Goal: Browse casually: Explore the website without a specific task or goal

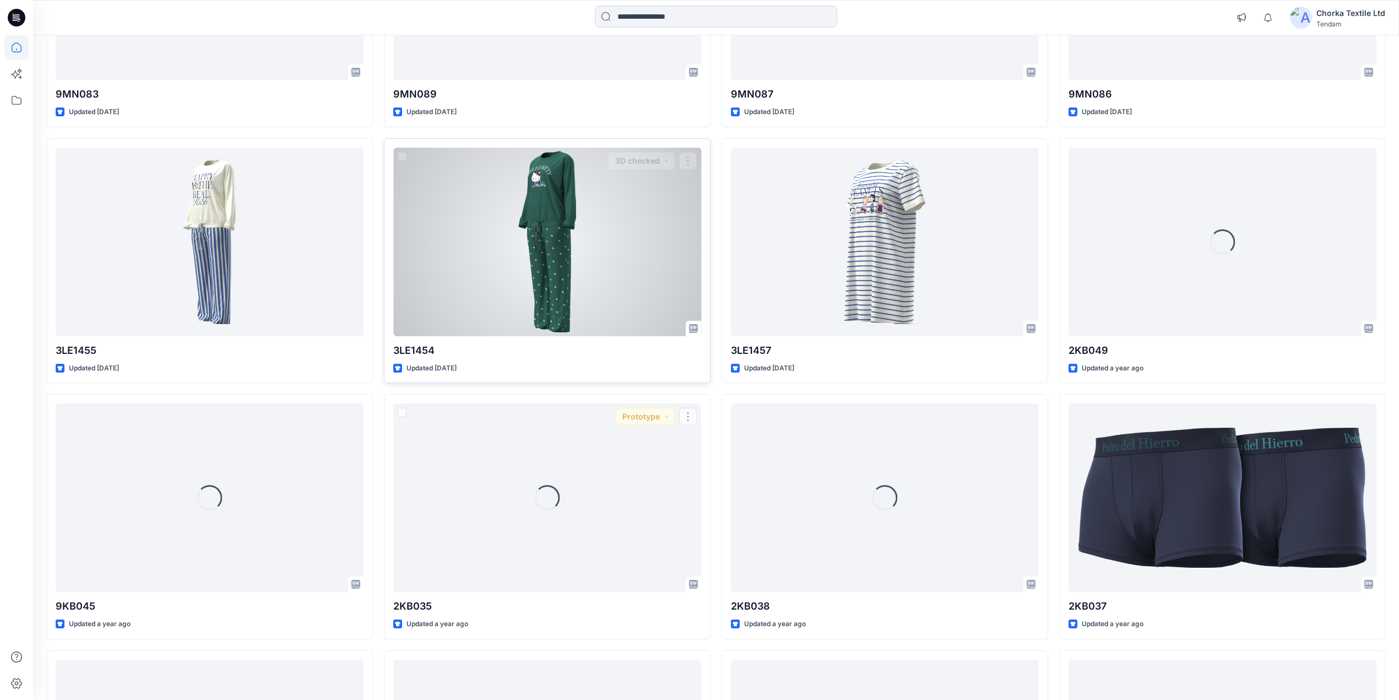
scroll to position [7690, 0]
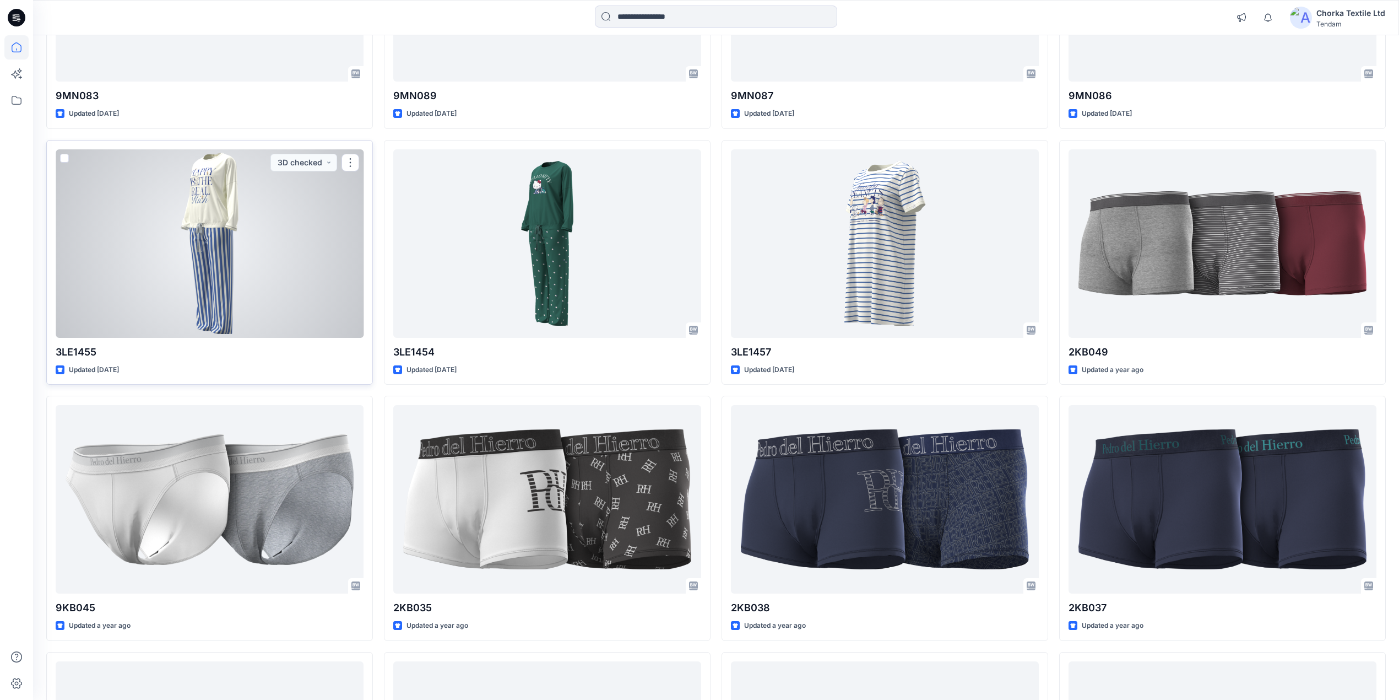
click at [276, 274] on div at bounding box center [210, 243] width 308 height 188
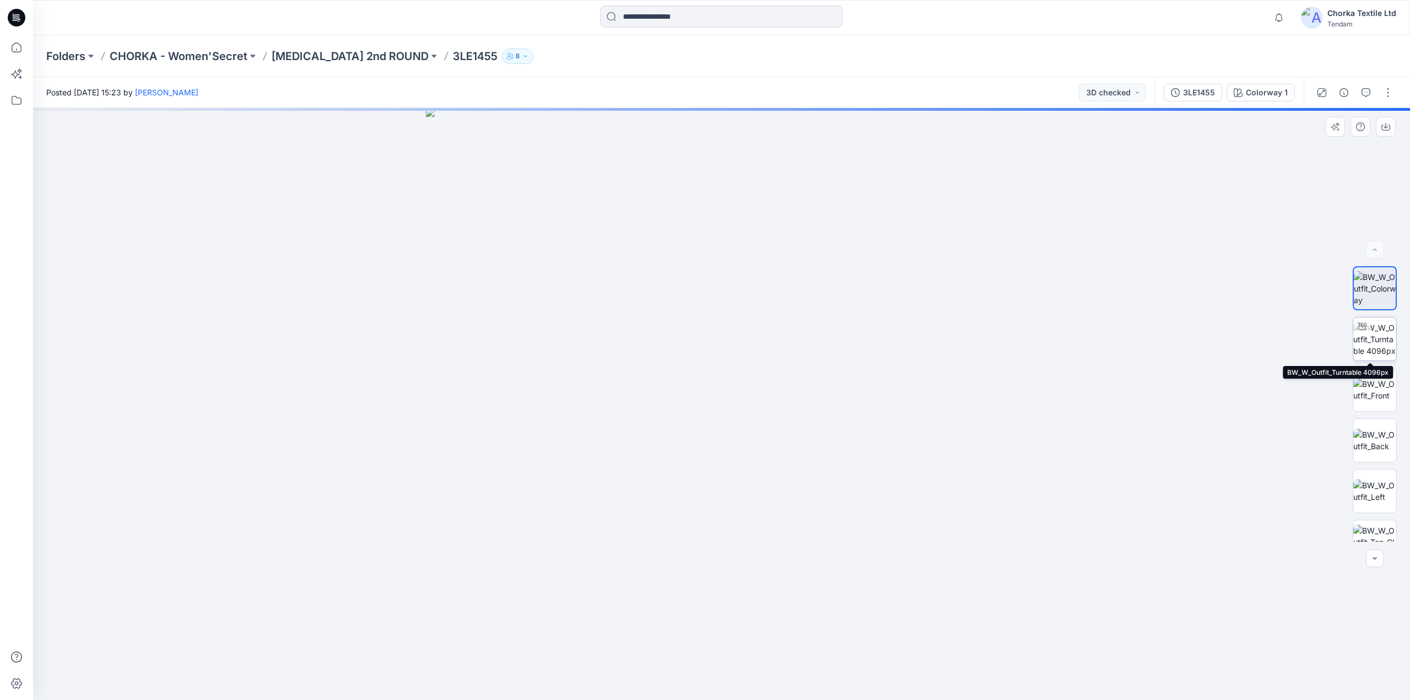
click at [1367, 336] on img at bounding box center [1374, 339] width 43 height 35
click at [1157, 558] on div at bounding box center [721, 404] width 1377 height 592
drag, startPoint x: 874, startPoint y: 674, endPoint x: 559, endPoint y: 650, distance: 316.0
click at [559, 650] on icon at bounding box center [722, 666] width 333 height 41
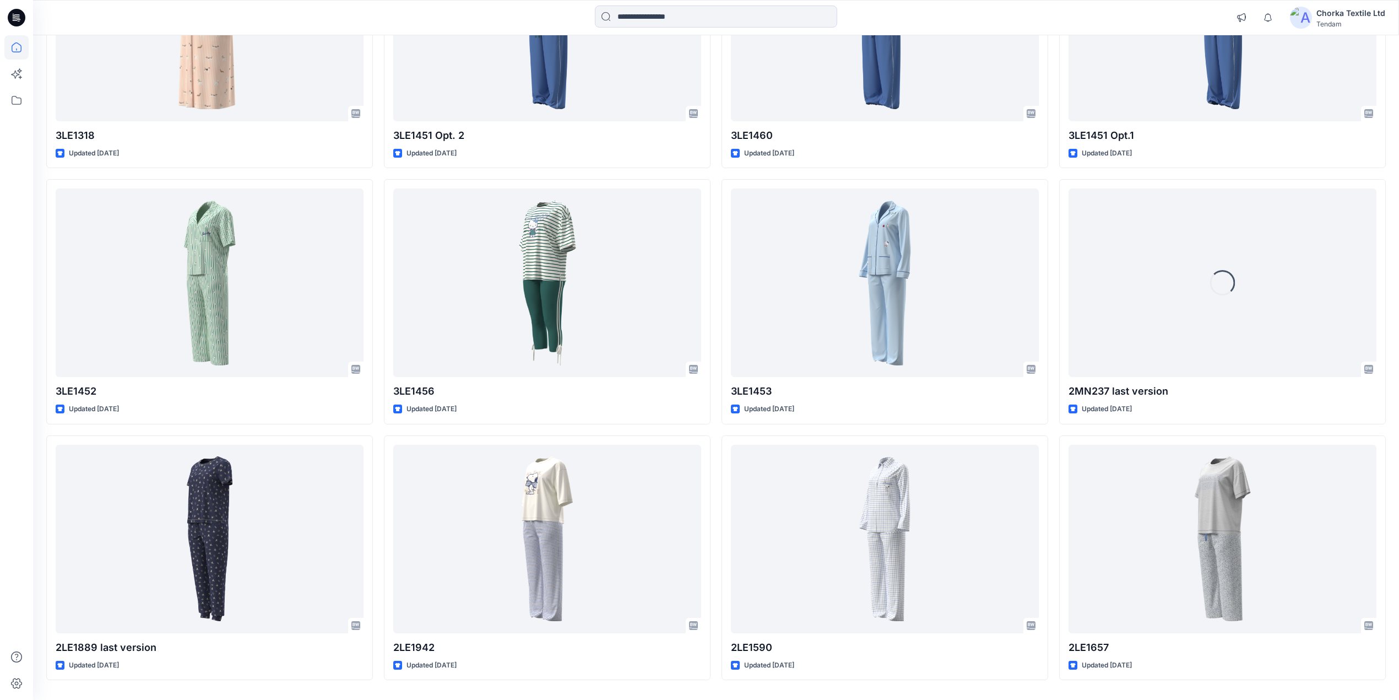
scroll to position [2535, 0]
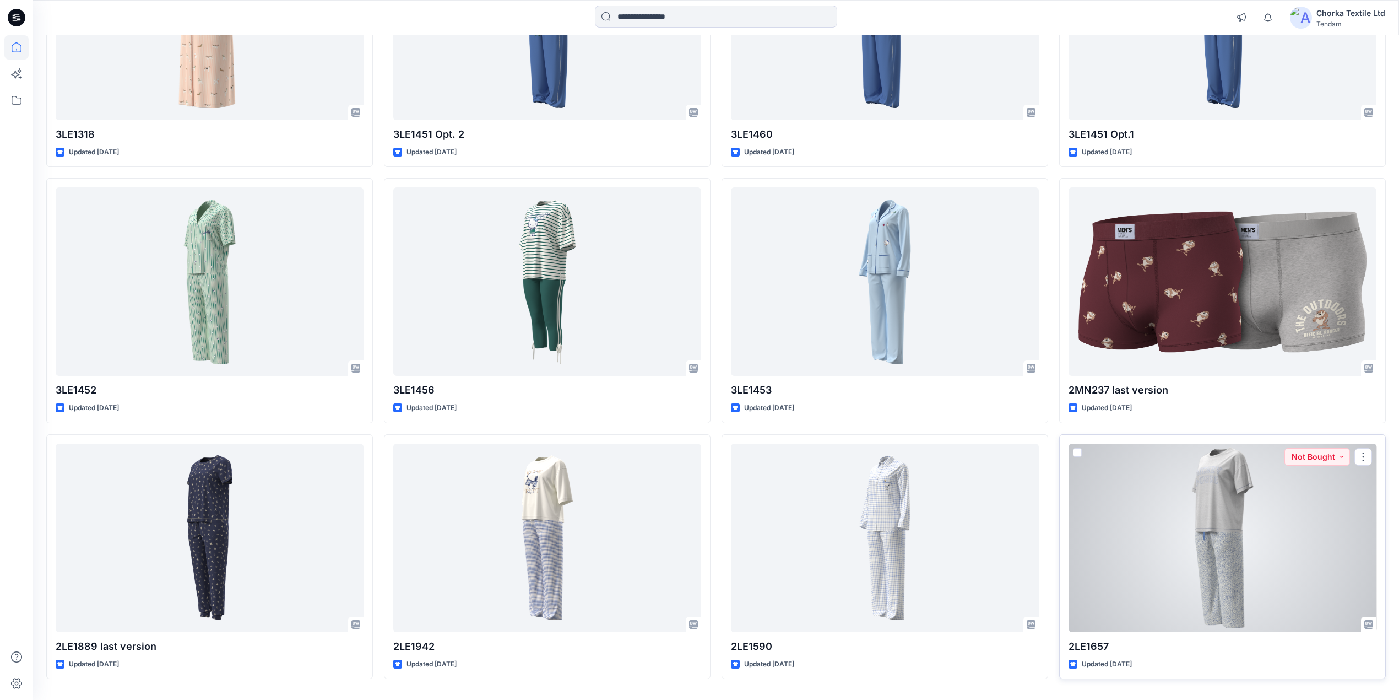
click at [1201, 521] on div at bounding box center [1223, 537] width 308 height 188
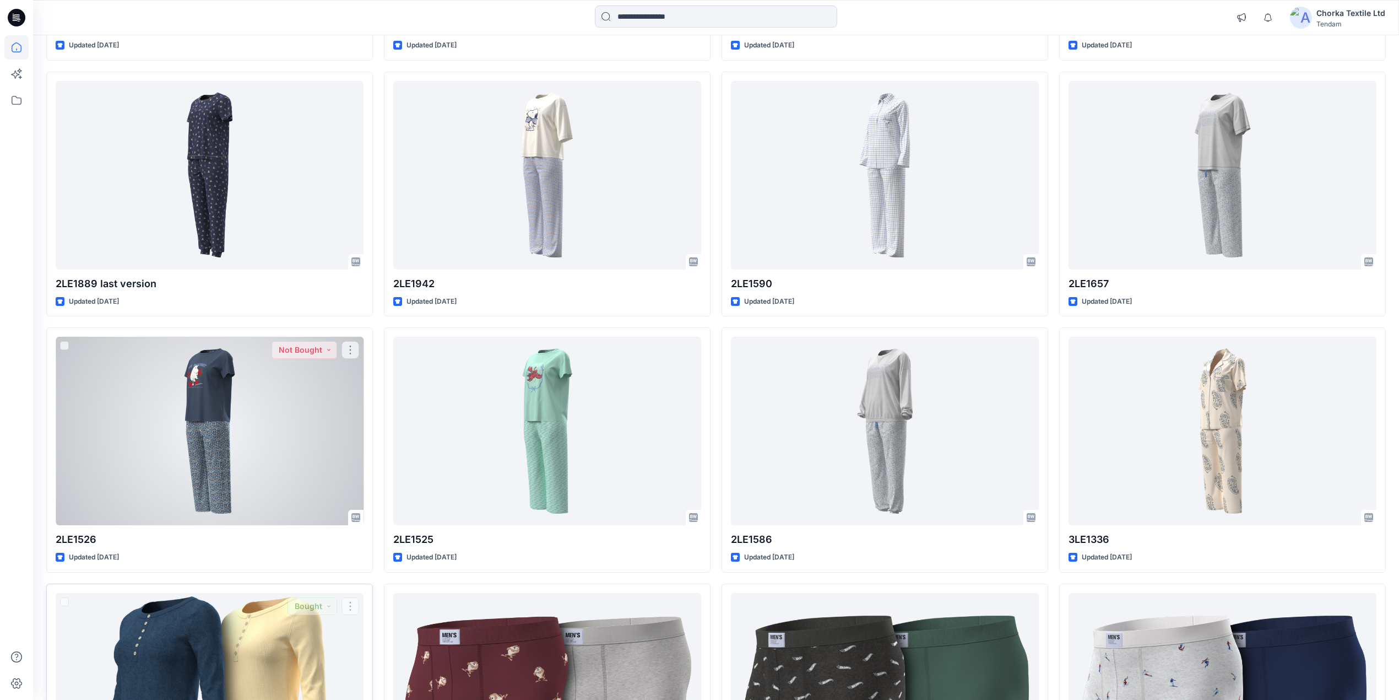
scroll to position [2883, 0]
